Goal: Task Accomplishment & Management: Manage account settings

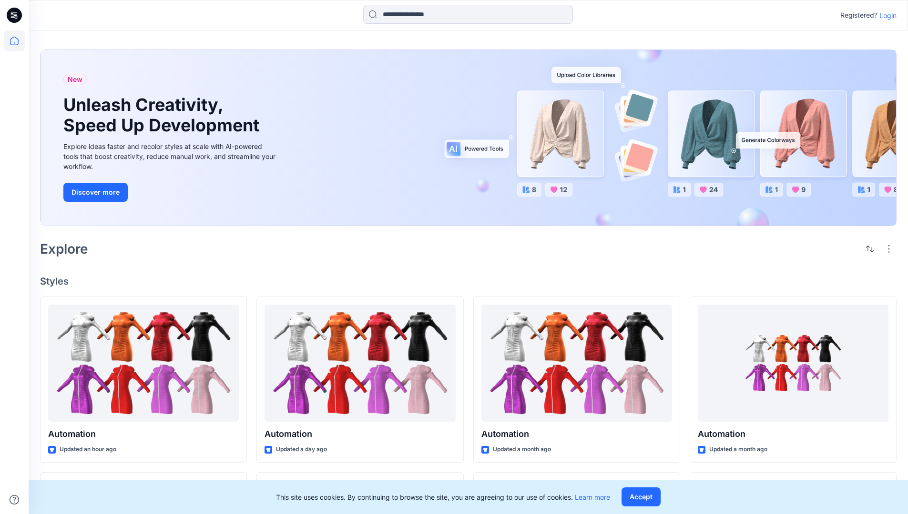
click at [885, 15] on p "Login" at bounding box center [887, 15] width 17 height 10
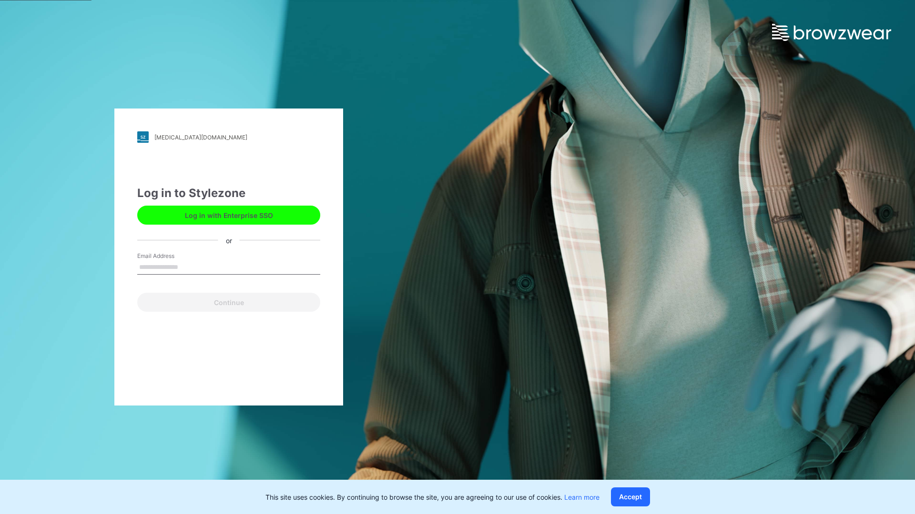
click at [188, 267] on input "Email Address" at bounding box center [228, 268] width 183 height 14
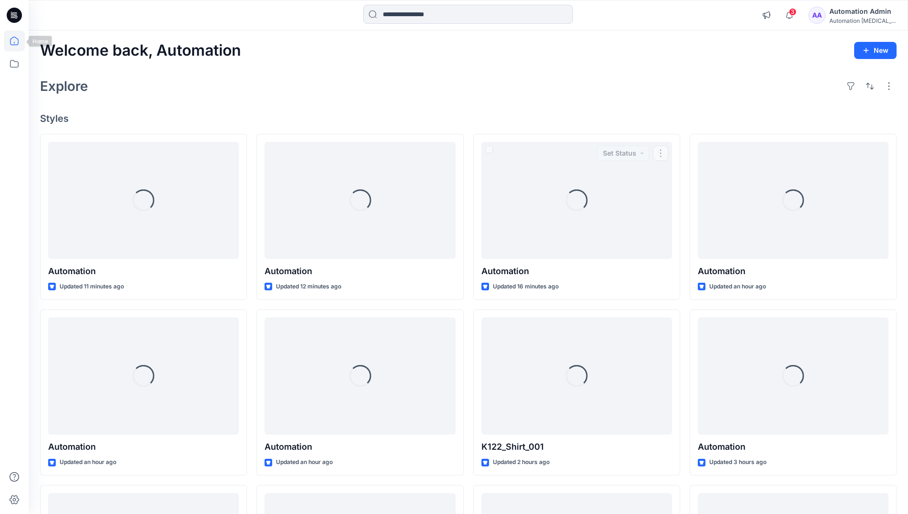
click at [18, 41] on icon at bounding box center [14, 41] width 9 height 9
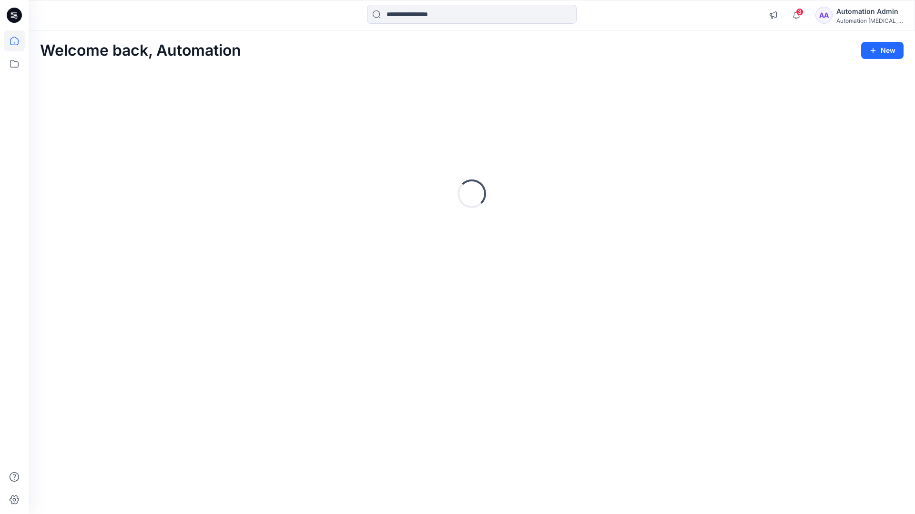
click at [867, 15] on div "Automation Admin" at bounding box center [869, 11] width 67 height 11
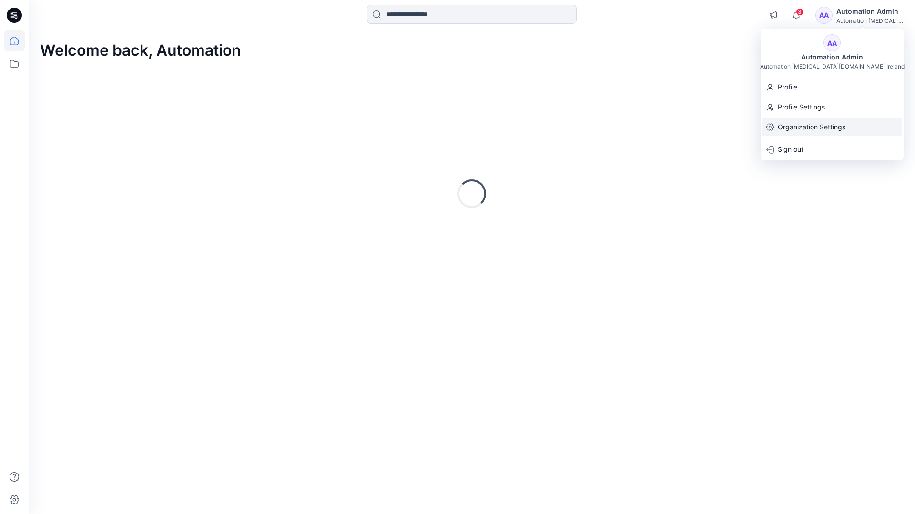
click at [813, 129] on p "Organization Settings" at bounding box center [811, 127] width 68 height 18
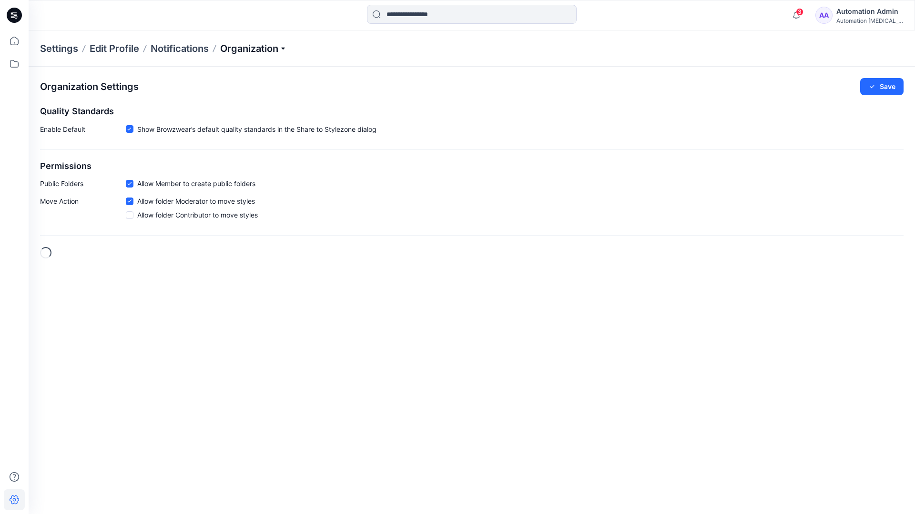
click at [271, 47] on p "Organization" at bounding box center [253, 48] width 67 height 13
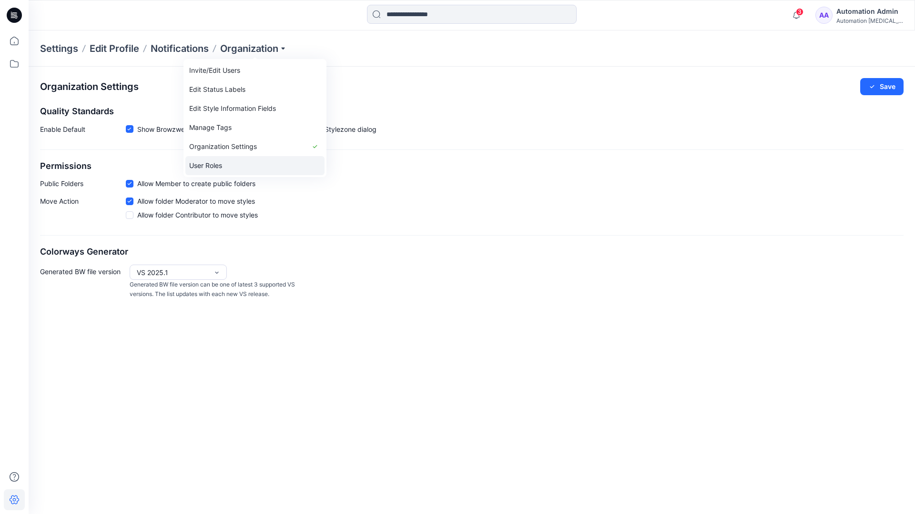
click at [228, 166] on link "User Roles" at bounding box center [254, 165] width 139 height 19
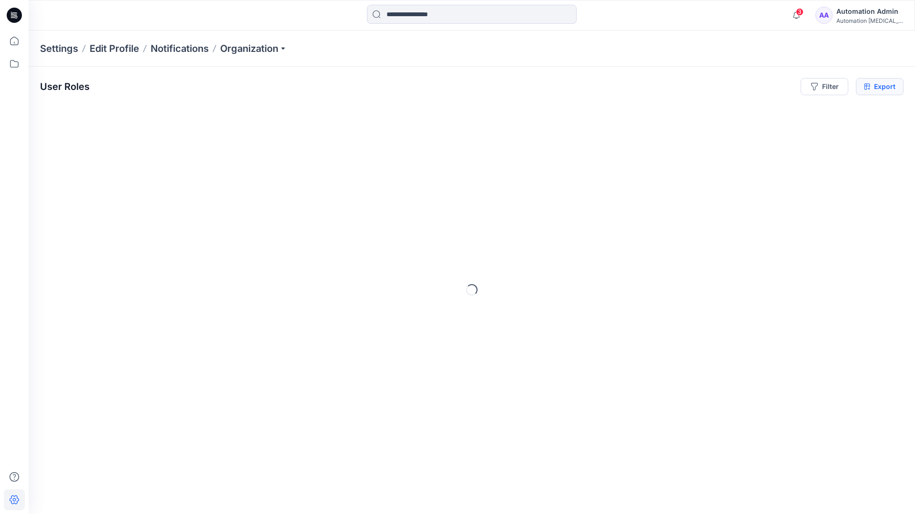
click at [867, 87] on icon at bounding box center [867, 87] width 6 height 8
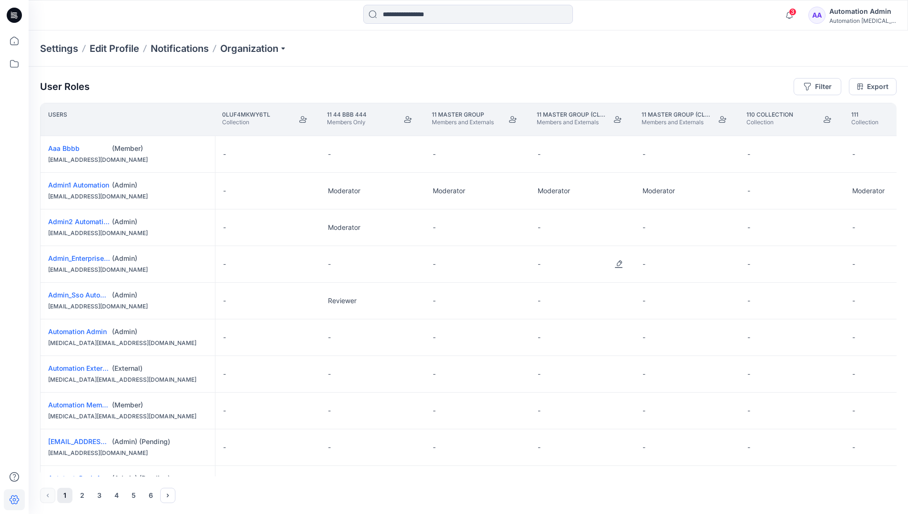
click at [854, 17] on div "Automation Admin" at bounding box center [862, 11] width 67 height 11
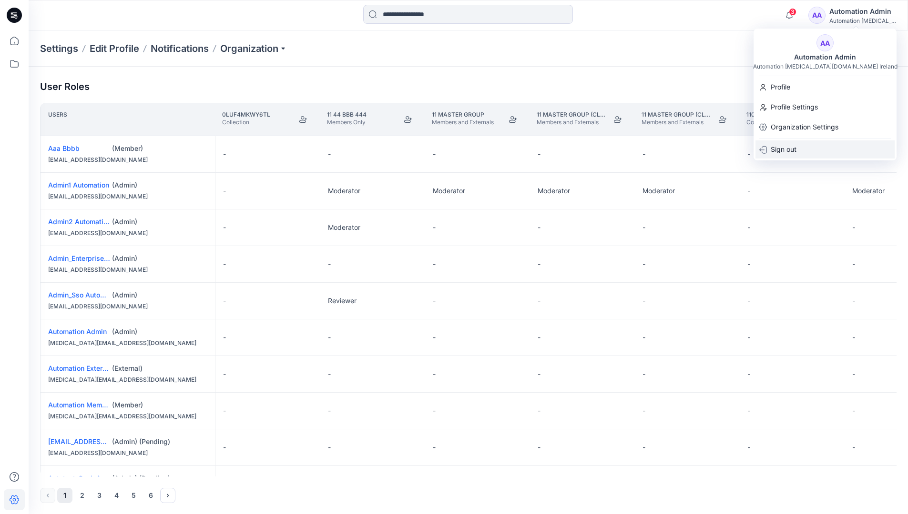
click at [796, 149] on p "Sign out" at bounding box center [783, 150] width 26 height 18
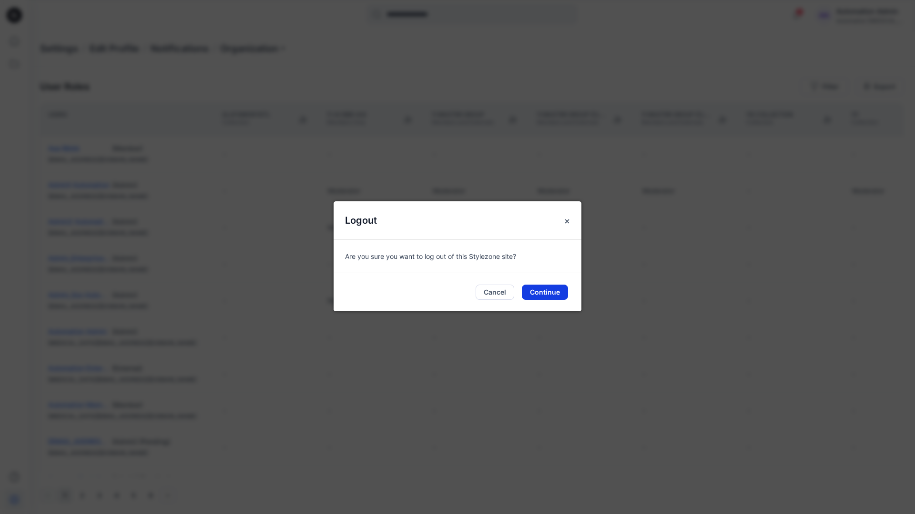
click at [562, 291] on button "Continue" at bounding box center [545, 292] width 46 height 15
